Goal: Task Accomplishment & Management: Complete application form

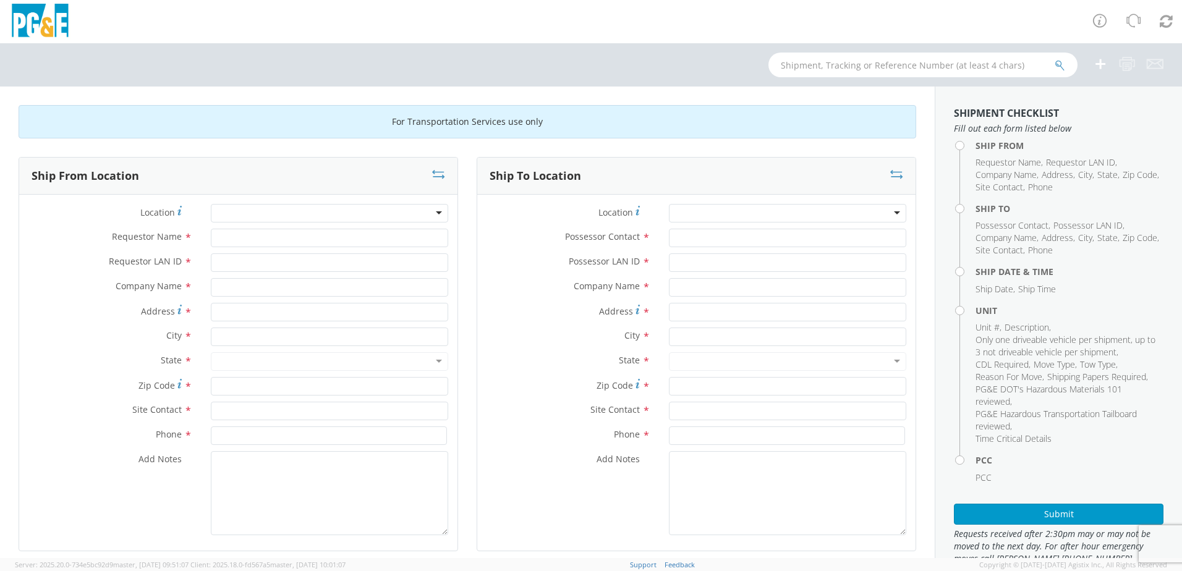
click at [438, 214] on div at bounding box center [329, 213] width 237 height 19
click at [278, 212] on div at bounding box center [329, 213] width 237 height 19
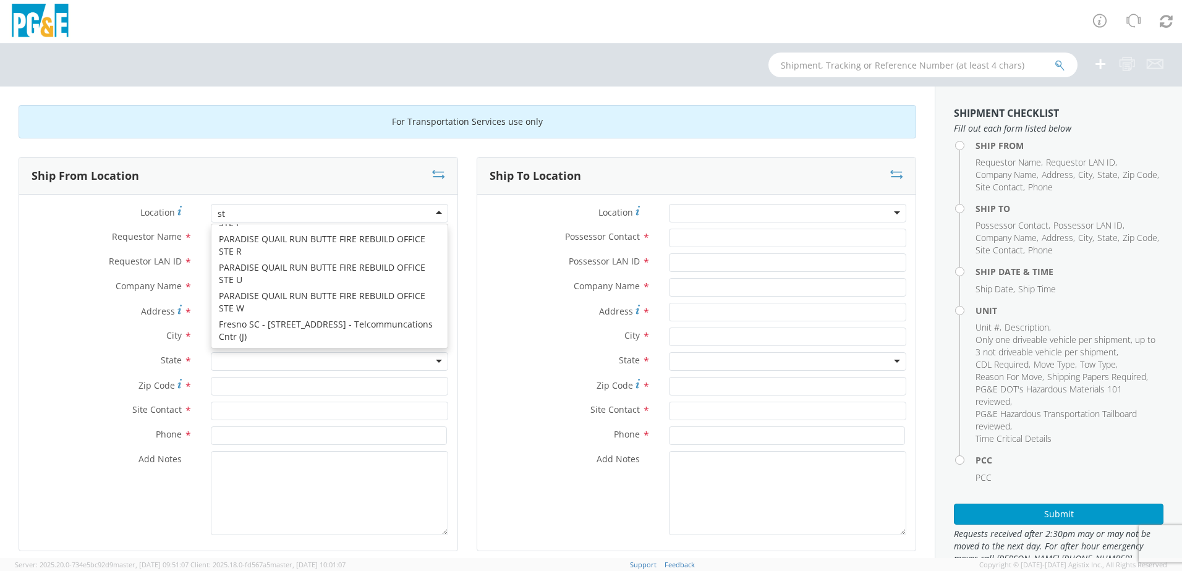
scroll to position [3, 0]
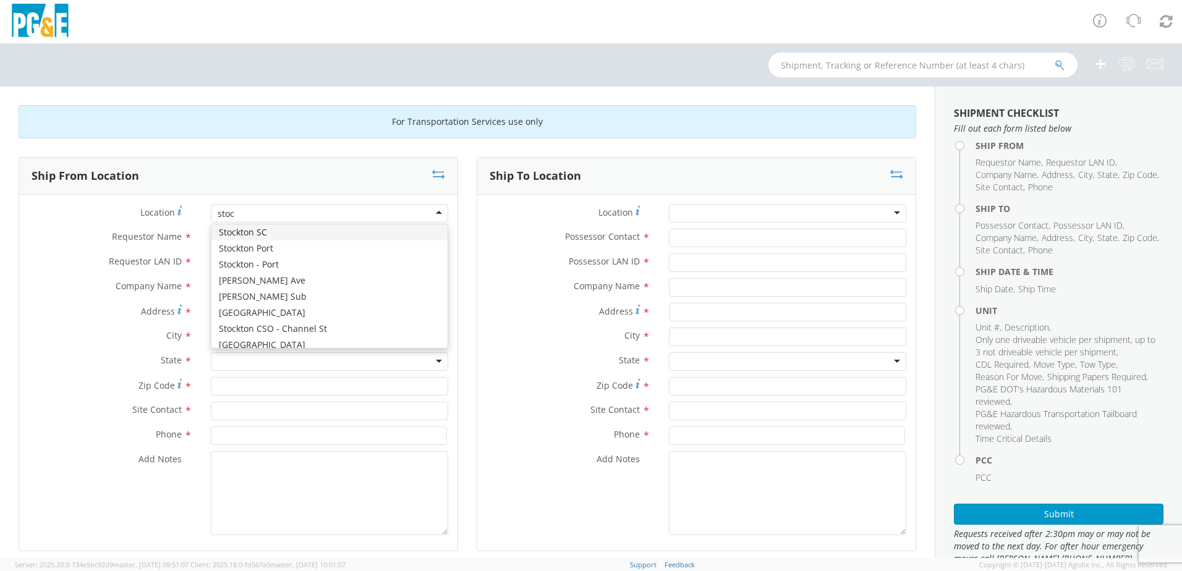
type input "stock"
type input "PG&E"
type input "[STREET_ADDRESS]"
type input "STOCKTON"
type input "95204"
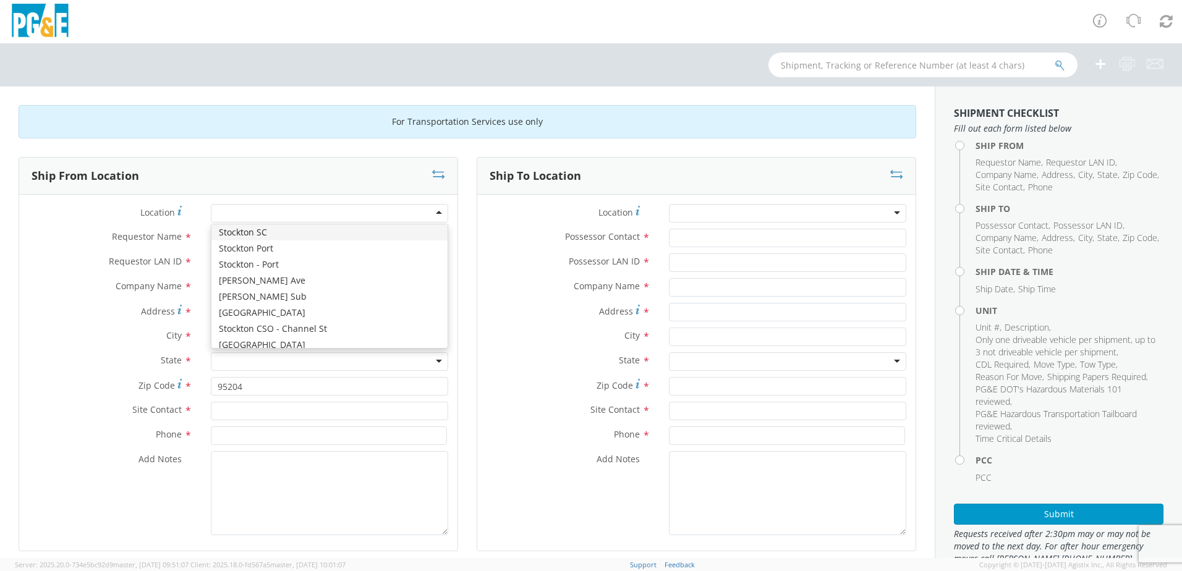
scroll to position [0, 0]
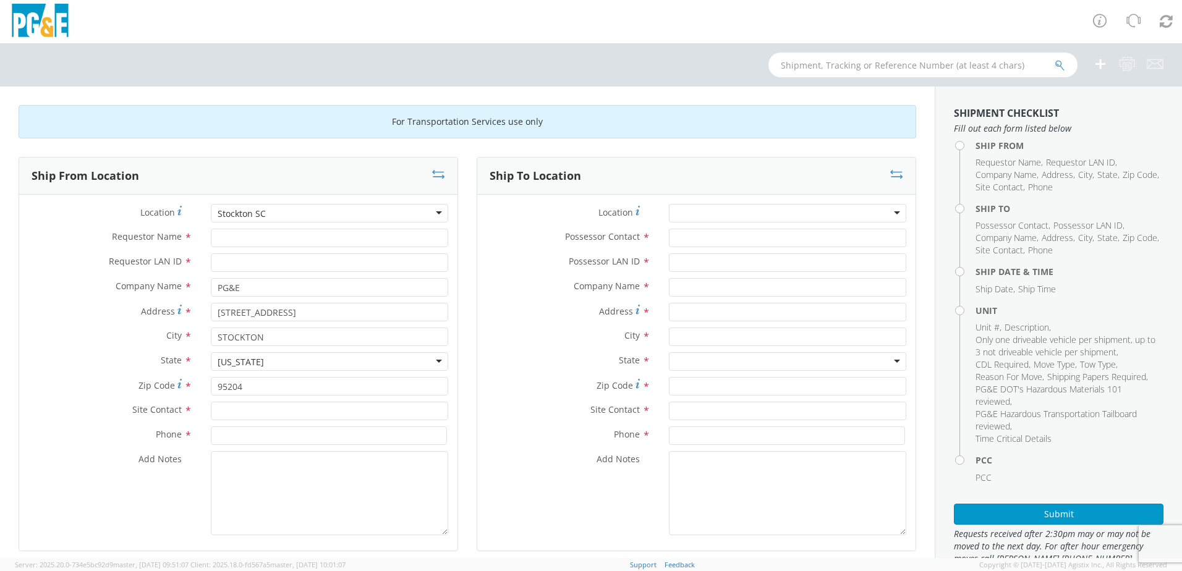
click at [242, 249] on div "Requestor Name *" at bounding box center [238, 241] width 438 height 25
click at [240, 243] on input "Requestor Name *" at bounding box center [329, 238] width 237 height 19
type input "[PERSON_NAME]"
click at [243, 265] on input "Requestor LAN ID *" at bounding box center [329, 262] width 237 height 19
type input "DGMF"
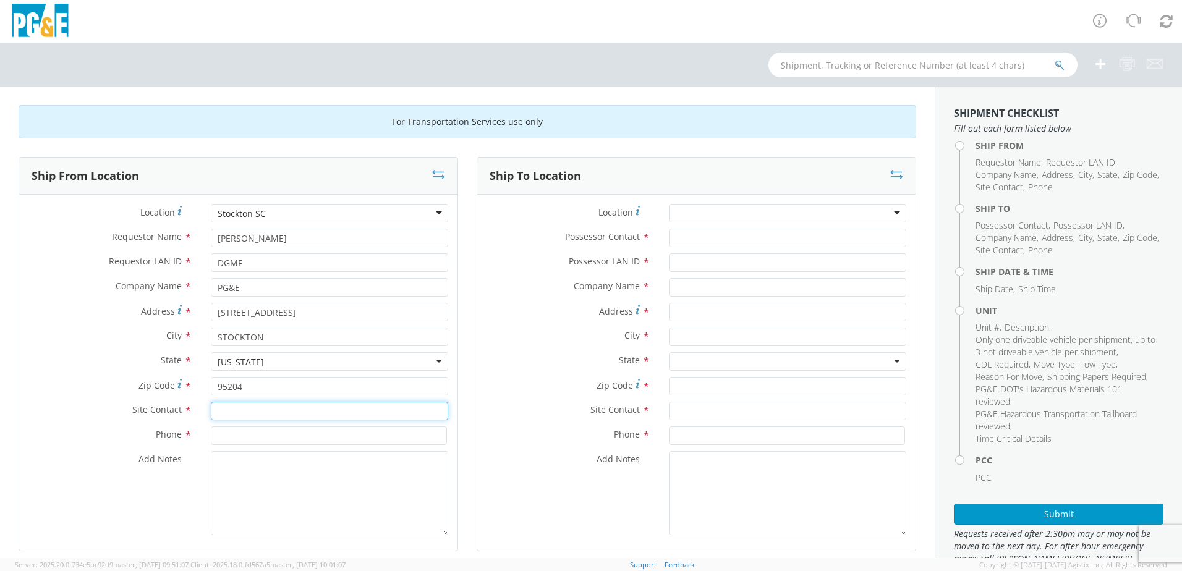
click at [237, 409] on input "text" at bounding box center [329, 411] width 237 height 19
type input "[PERSON_NAME]"
click at [259, 445] on div "Phone *" at bounding box center [238, 438] width 438 height 25
click at [269, 436] on input at bounding box center [329, 435] width 236 height 19
type input "[PHONE_NUMBER]"
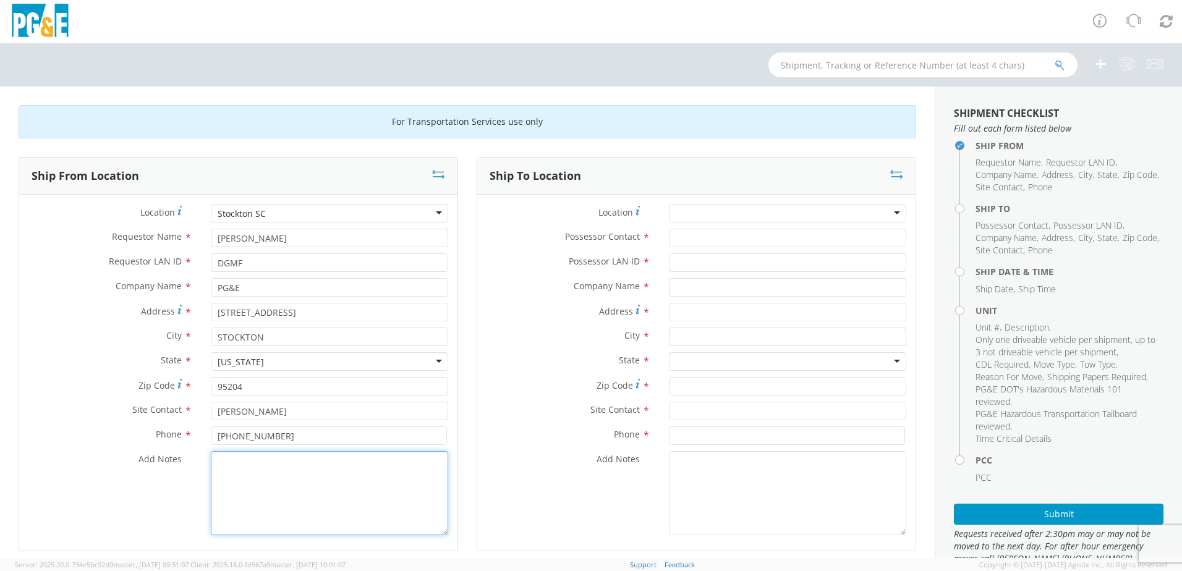
click at [261, 496] on textarea "Add Notes *" at bounding box center [329, 493] width 237 height 84
click at [889, 214] on div at bounding box center [787, 213] width 237 height 19
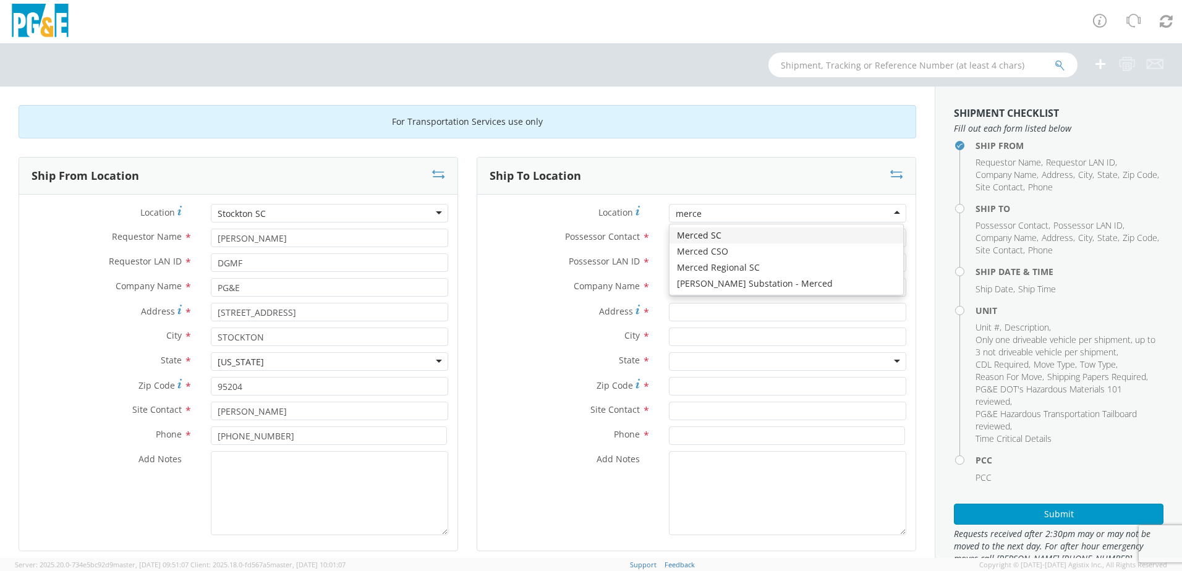
type input "merced"
type input "PG&E"
type input "[STREET_ADDRESS]"
type input "MERCED"
type input "95340"
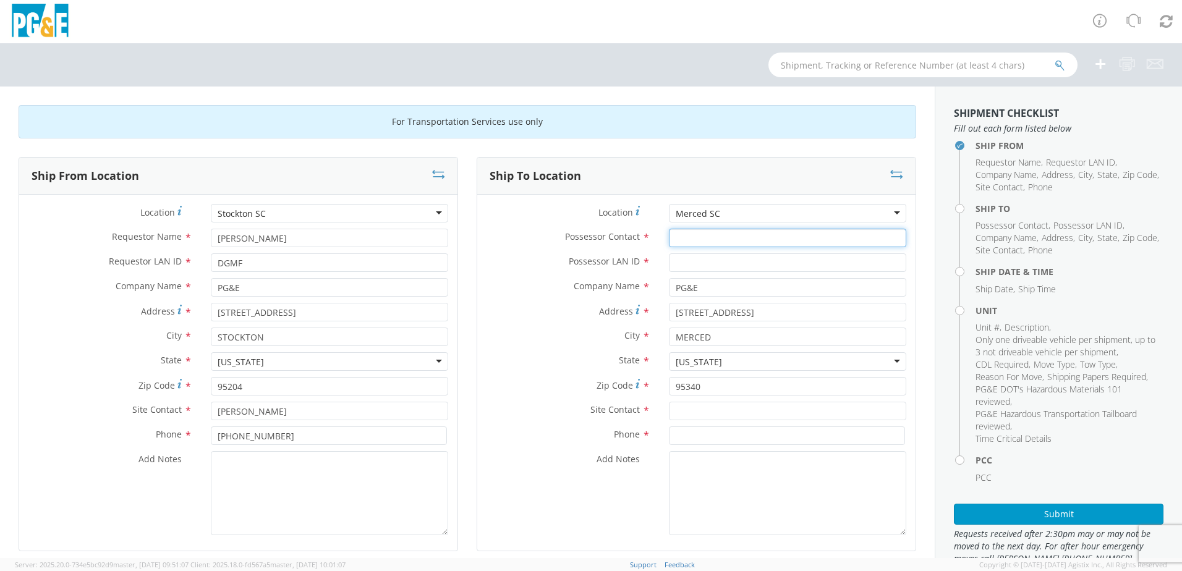
click at [695, 242] on input "Possessor Contact *" at bounding box center [787, 238] width 237 height 19
type input "[PERSON_NAME]"
click at [695, 267] on input "Possessor LAN ID *" at bounding box center [787, 262] width 237 height 19
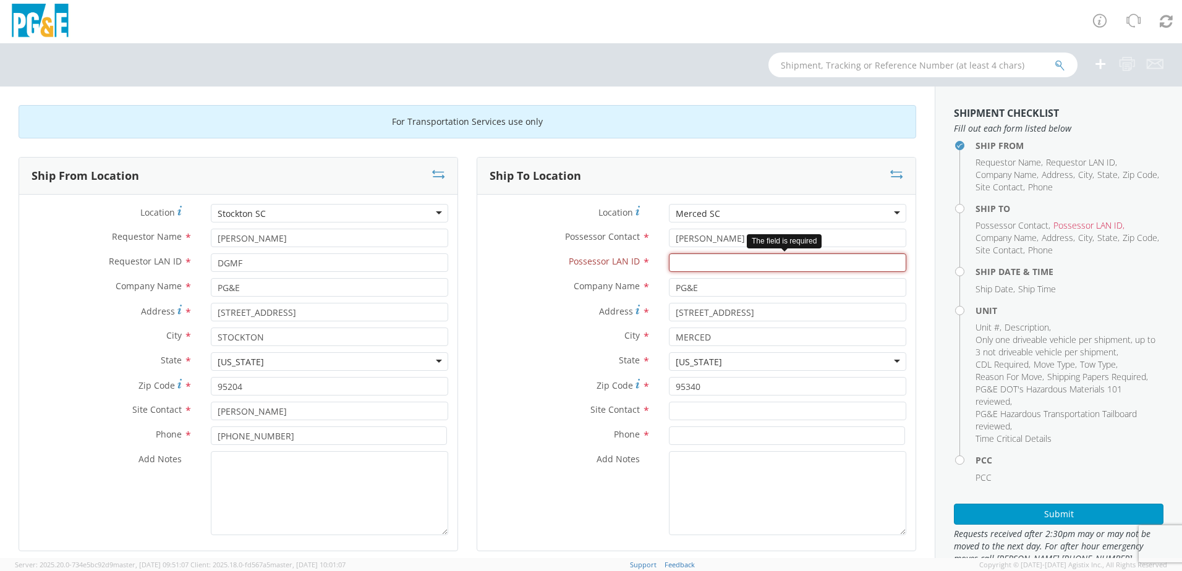
click at [688, 266] on input "Possessor LAN ID *" at bounding box center [787, 262] width 237 height 19
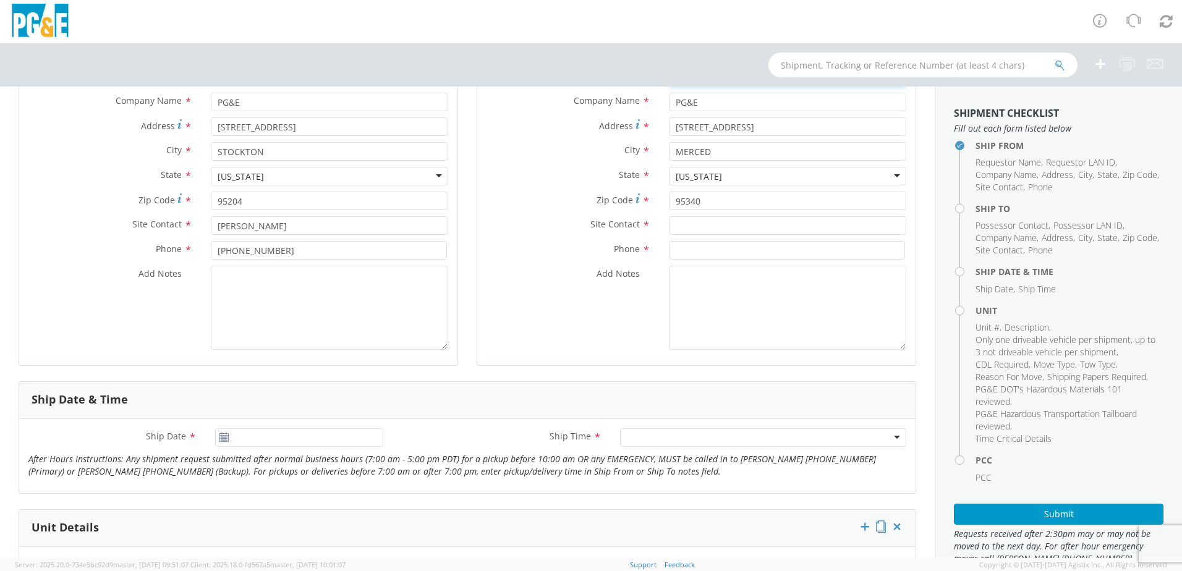
type input "L2SI"
click at [703, 225] on input "text" at bounding box center [787, 225] width 237 height 19
type input "[PERSON_NAME]"
click at [711, 249] on input at bounding box center [787, 250] width 236 height 19
click at [707, 252] on input at bounding box center [787, 250] width 236 height 19
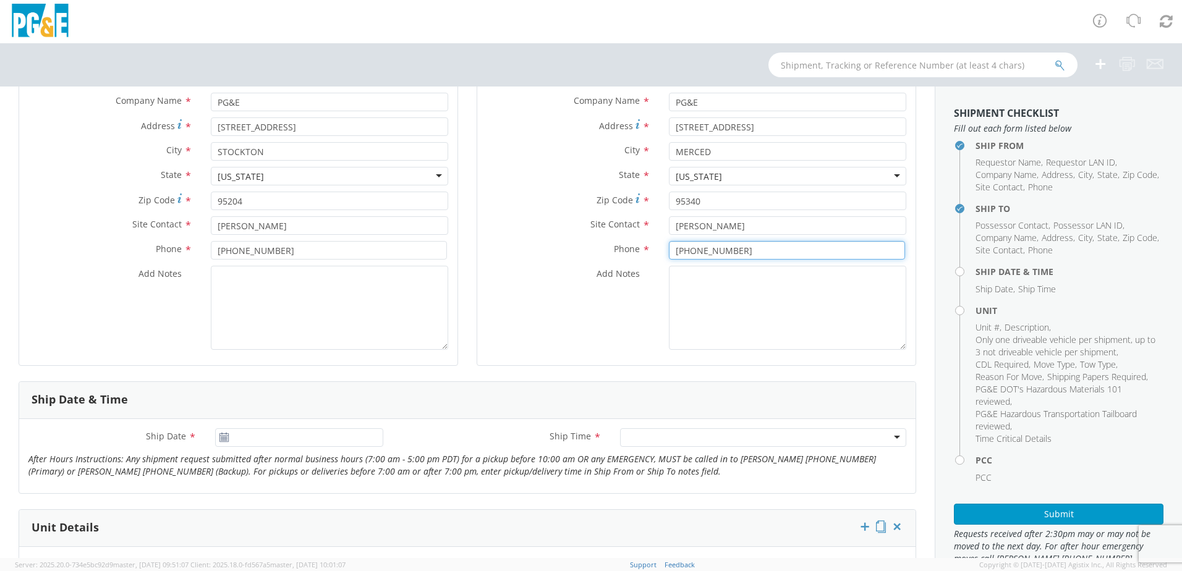
scroll to position [309, 0]
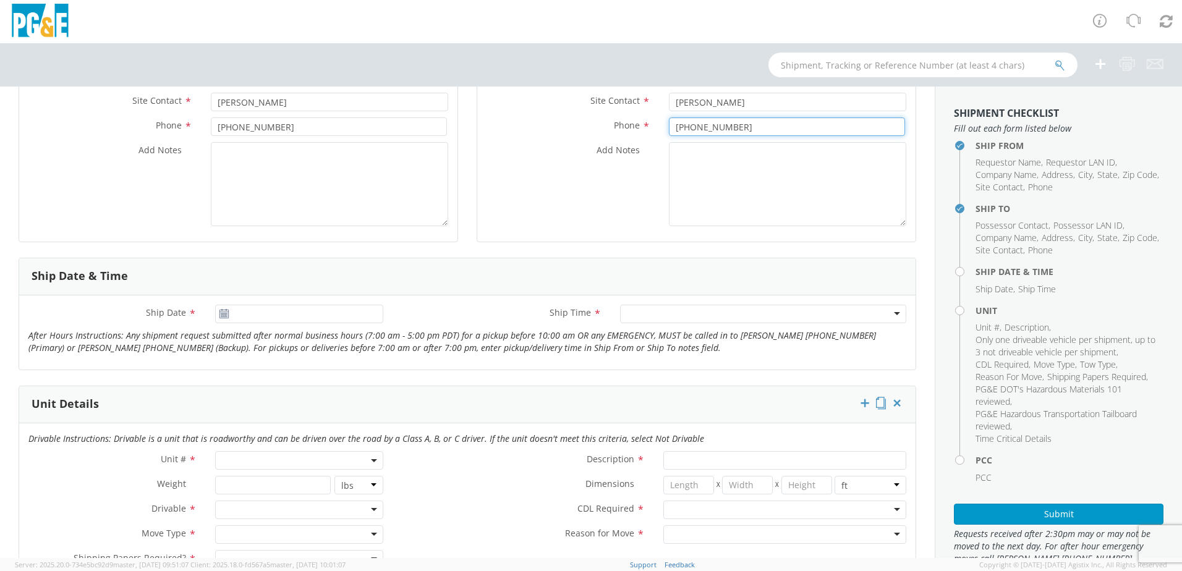
type input "[PHONE_NUMBER]"
click at [224, 315] on icon at bounding box center [224, 314] width 11 height 10
click at [219, 310] on use at bounding box center [223, 313] width 9 height 9
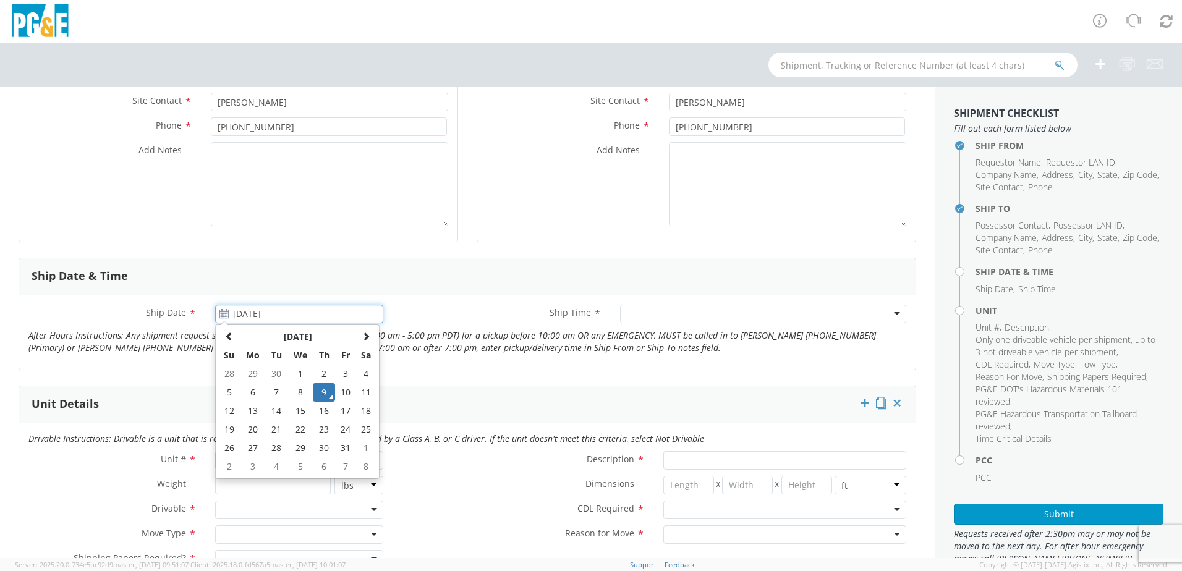
click at [240, 311] on input "[DATE]" at bounding box center [299, 314] width 168 height 19
click at [351, 396] on td "10" at bounding box center [345, 392] width 21 height 19
type input "[DATE]"
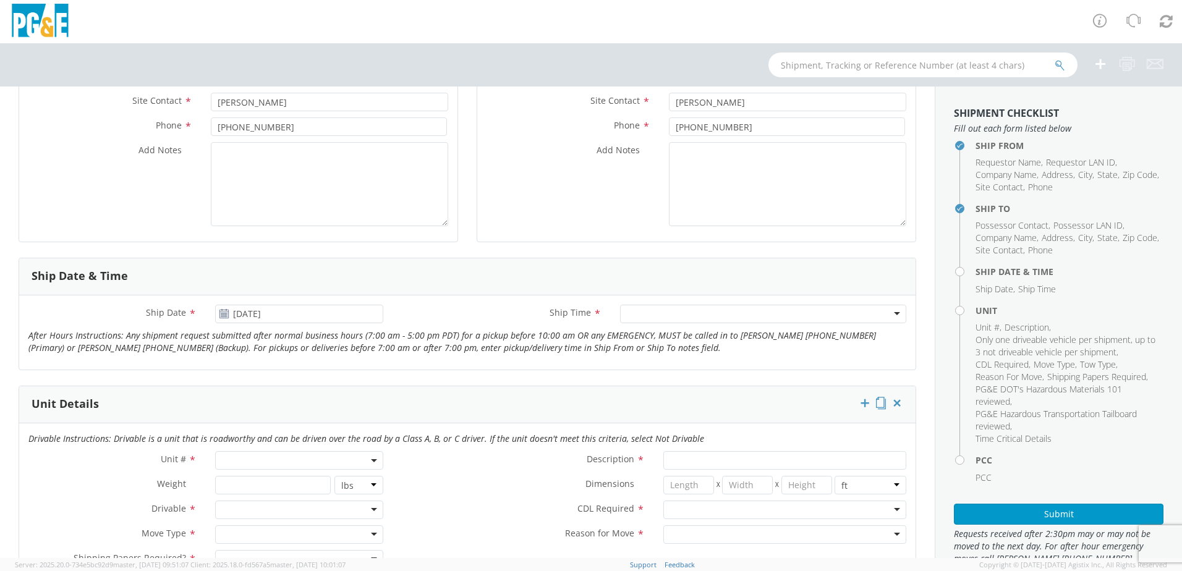
click at [886, 312] on div at bounding box center [763, 314] width 286 height 19
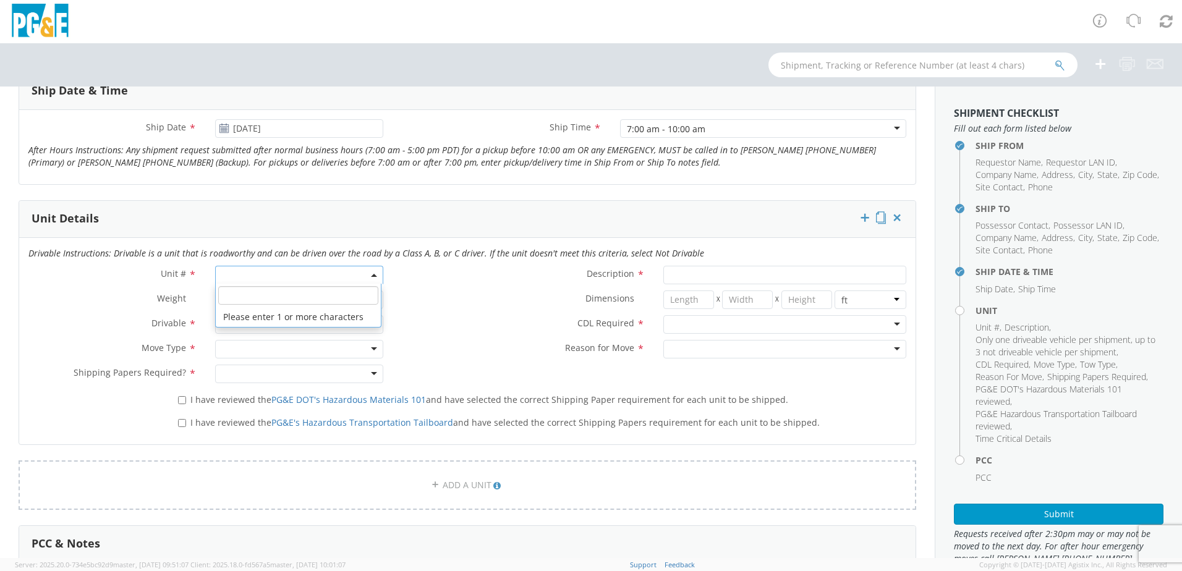
click at [296, 272] on span at bounding box center [299, 275] width 168 height 19
click at [265, 301] on input "search" at bounding box center [298, 295] width 160 height 19
click at [256, 290] on input "search" at bounding box center [298, 295] width 160 height 19
type input "b34942"
type input "PICKUP; COMPACT 4X4"
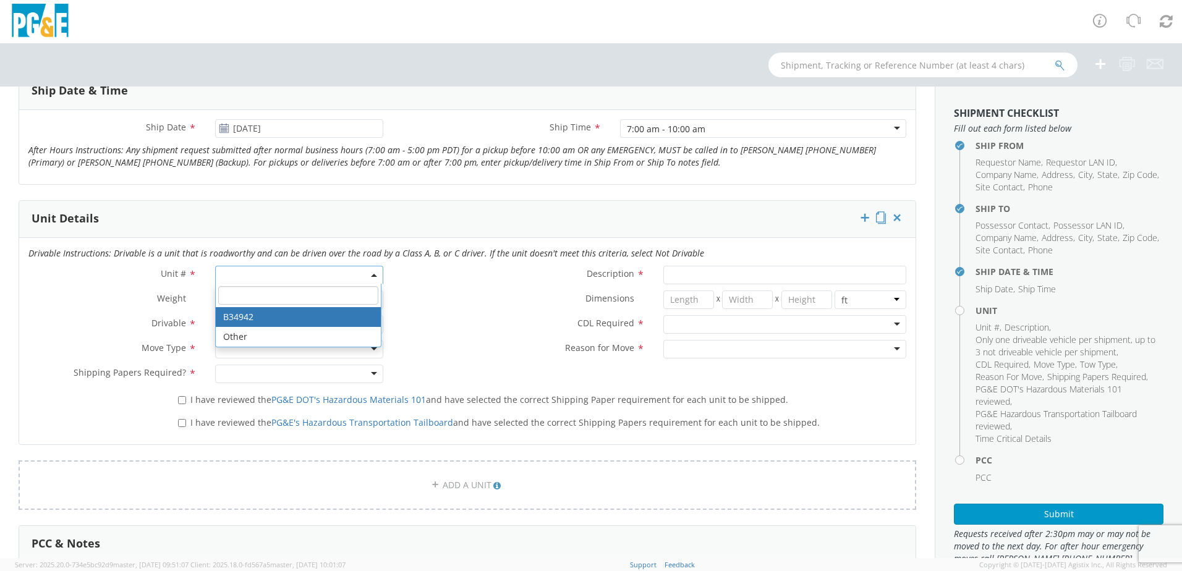
type input "5600"
select select "B34942"
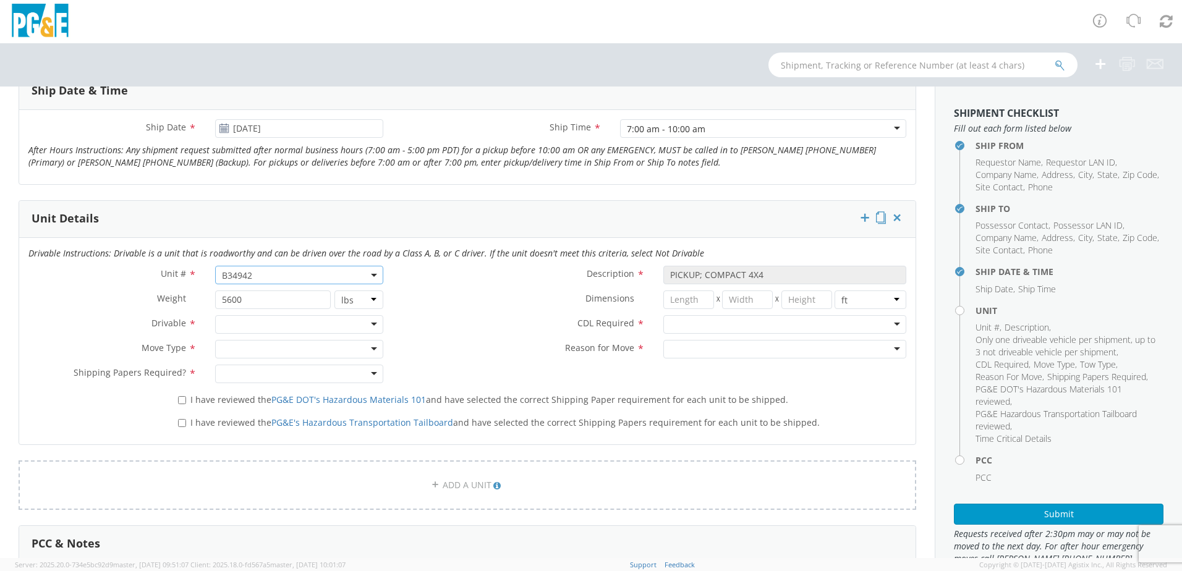
click at [370, 323] on div at bounding box center [299, 324] width 168 height 19
click at [290, 342] on div at bounding box center [299, 349] width 168 height 19
click at [245, 428] on div "Auction Critical Emergency Non-Emergency" at bounding box center [298, 395] width 165 height 70
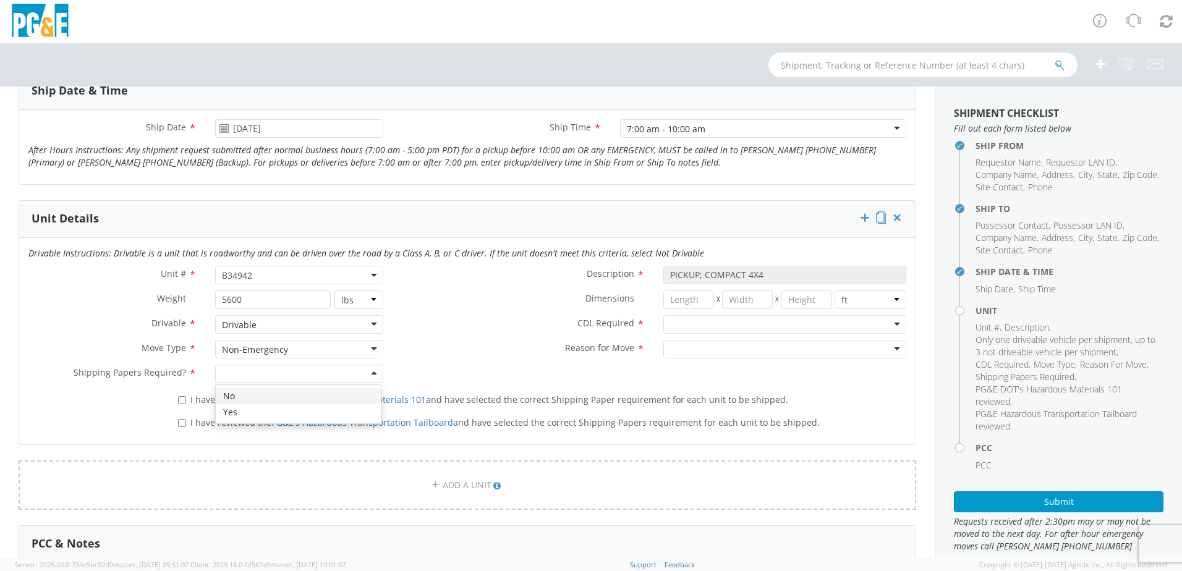
click at [371, 373] on div at bounding box center [299, 374] width 168 height 19
click at [174, 400] on div "I have reviewed the PG&E DOT's Hazardous Materials 101 and have selected the co…" at bounding box center [542, 397] width 747 height 17
click at [184, 423] on label "I have reviewed the PG&E's Hazardous Transportation Tailboard and have selected…" at bounding box center [500, 422] width 644 height 14
click at [180, 422] on input "I have reviewed the PG&E's Hazardous Transportation Tailboard and have selected…" at bounding box center [182, 423] width 8 height 8
checkbox input "true"
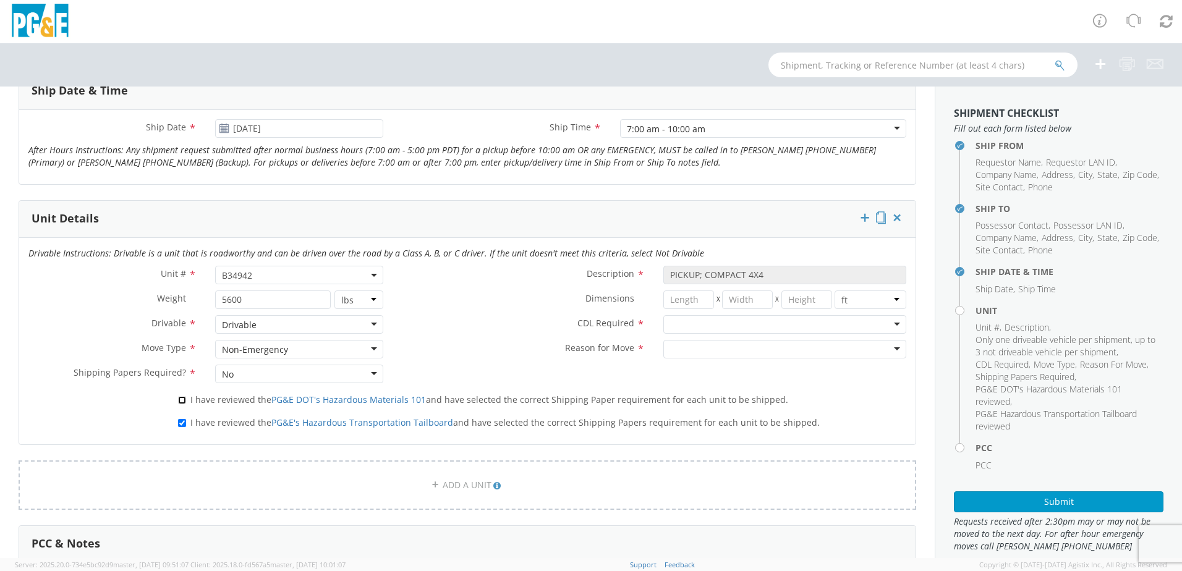
click at [183, 403] on input "I have reviewed the PG&E DOT's Hazardous Materials 101 and have selected the co…" at bounding box center [182, 400] width 8 height 8
checkbox input "true"
click at [878, 318] on div at bounding box center [784, 324] width 243 height 19
click at [782, 348] on div at bounding box center [784, 349] width 243 height 19
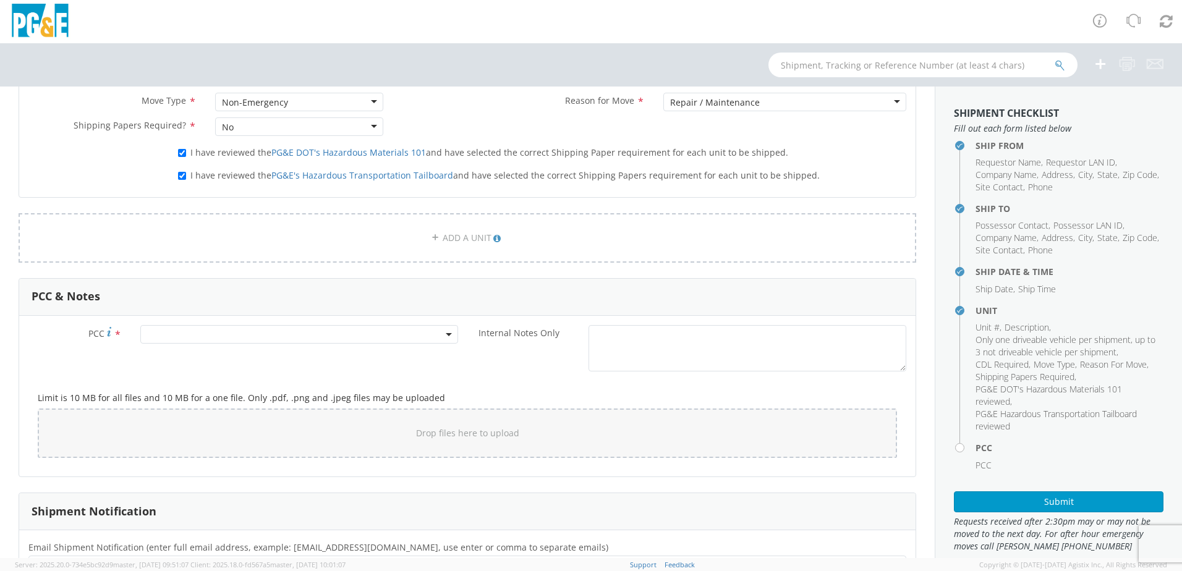
scroll to position [803, 0]
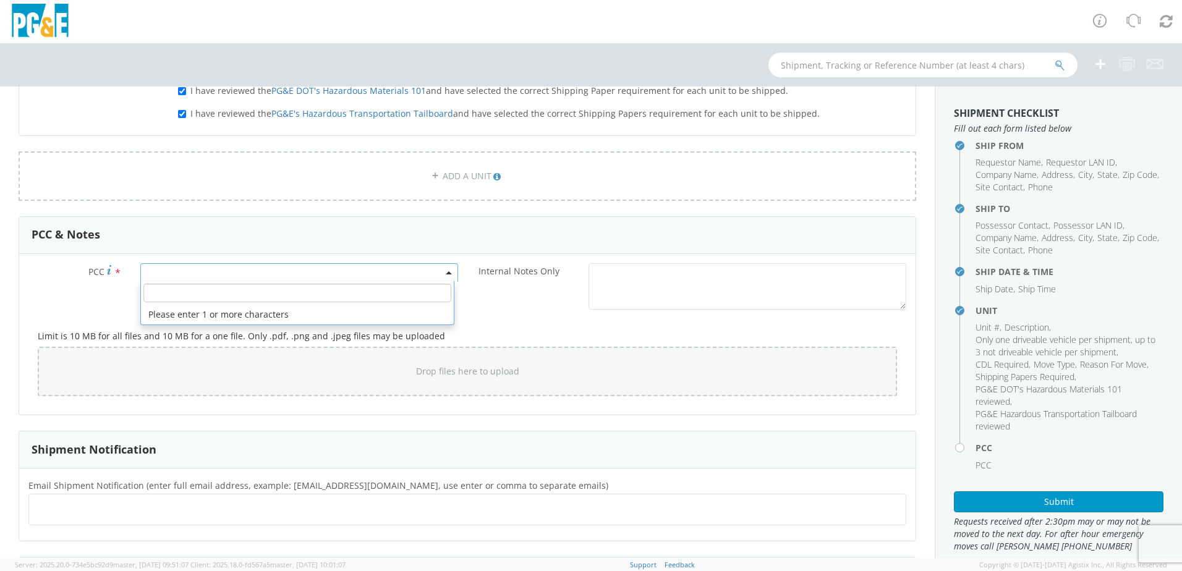
drag, startPoint x: 329, startPoint y: 277, endPoint x: 321, endPoint y: 276, distance: 8.1
click at [329, 277] on span at bounding box center [299, 272] width 318 height 19
click at [263, 301] on input "number" at bounding box center [297, 293] width 308 height 19
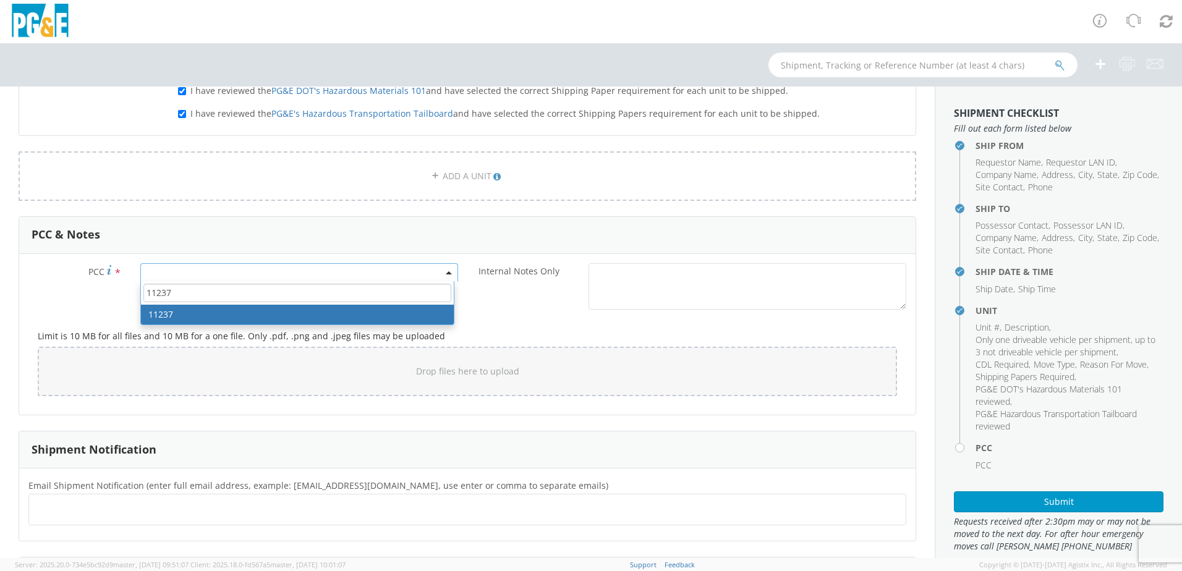
type input "11237"
select select "11237"
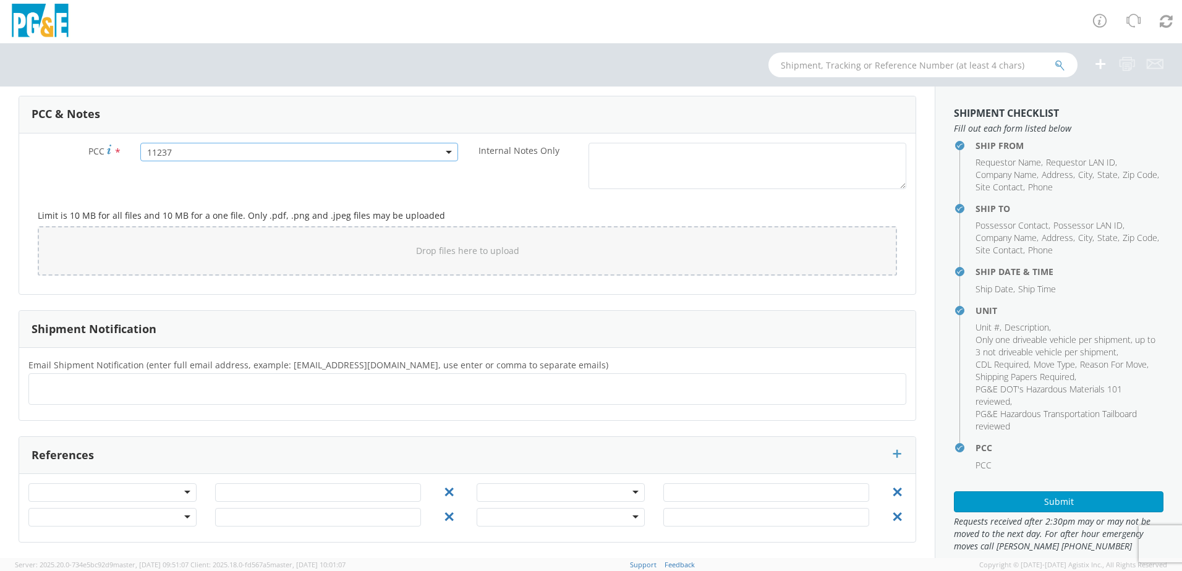
scroll to position [306, 0]
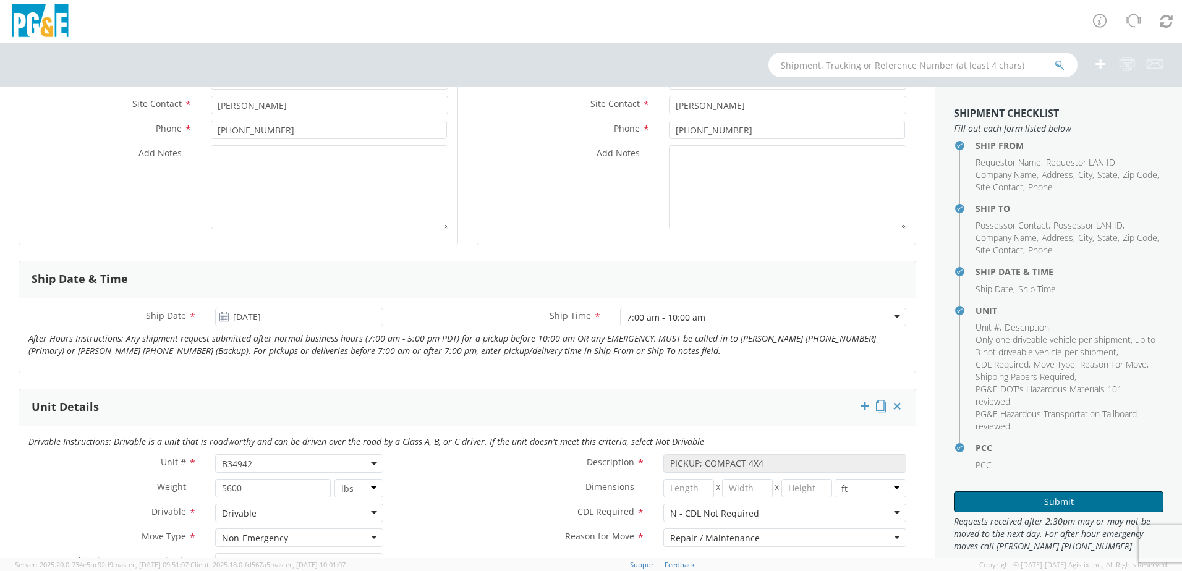
click at [1086, 502] on button "Submit" at bounding box center [1059, 501] width 210 height 21
